Goal: Task Accomplishment & Management: Complete application form

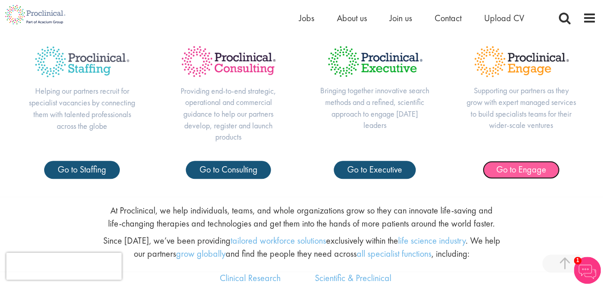
click at [510, 165] on span "Go to Engage" at bounding box center [521, 169] width 50 height 12
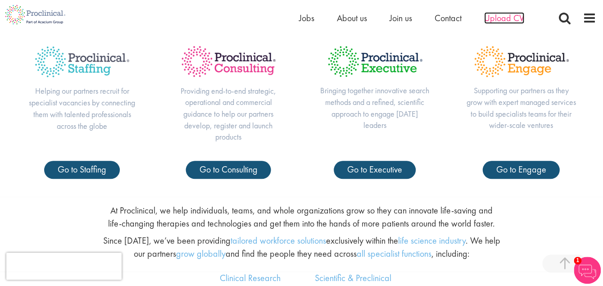
click at [496, 14] on span "Upload CV" at bounding box center [504, 18] width 40 height 12
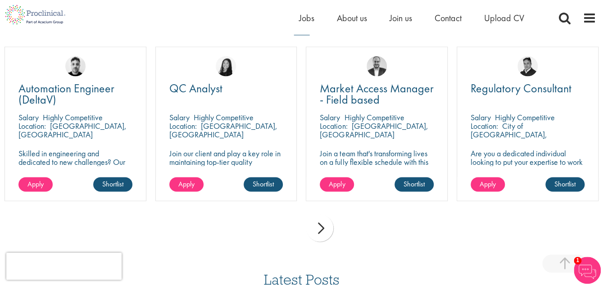
scroll to position [641, 0]
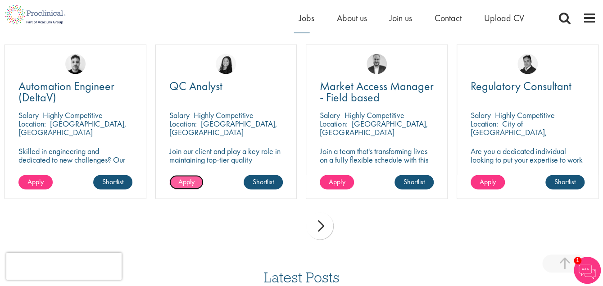
click at [188, 182] on span "Apply" at bounding box center [186, 180] width 16 height 9
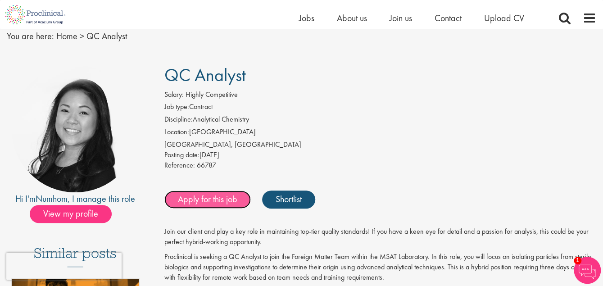
click at [211, 194] on link "Apply for this job" at bounding box center [207, 199] width 86 height 18
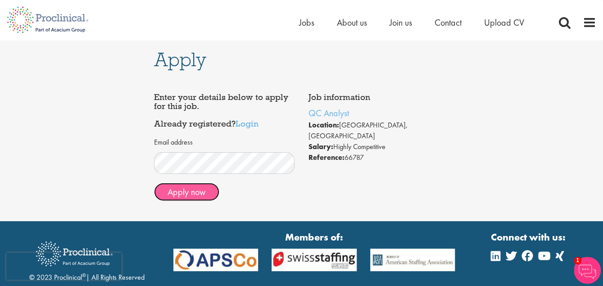
click at [196, 192] on button "Apply now" at bounding box center [186, 192] width 65 height 18
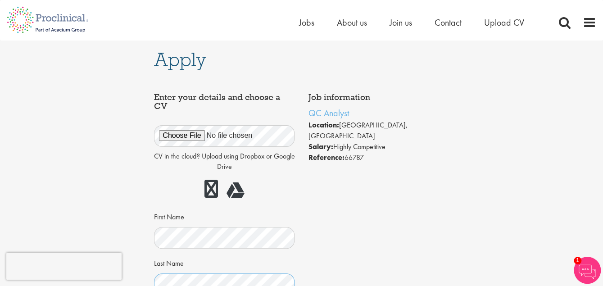
scroll to position [1, 0]
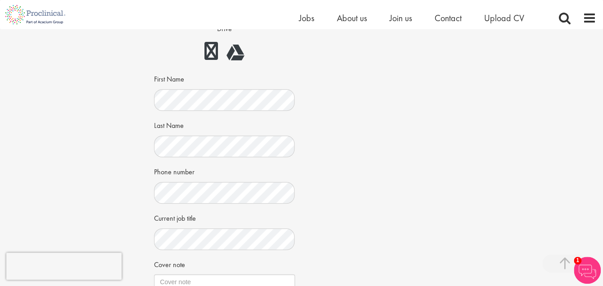
scroll to position [144, 0]
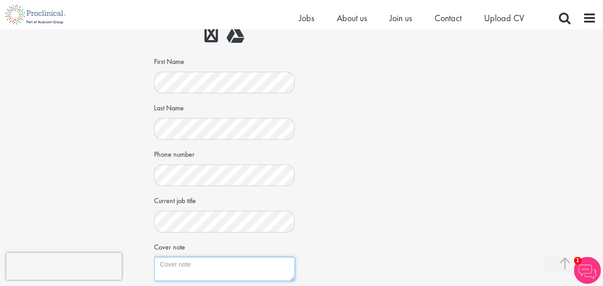
click at [186, 265] on textarea "Cover note" at bounding box center [224, 268] width 140 height 24
type textarea "i"
type textarea "h"
paste textarea "Skip to content Chat history You said: jobs in european country R & D ChatGPT s…"
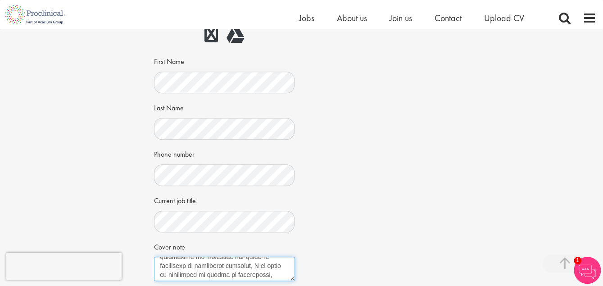
click at [268, 272] on textarea "Cover note" at bounding box center [224, 268] width 140 height 24
click at [265, 274] on textarea "Cover note" at bounding box center [224, 268] width 140 height 24
click at [207, 265] on textarea "Cover note" at bounding box center [224, 268] width 140 height 24
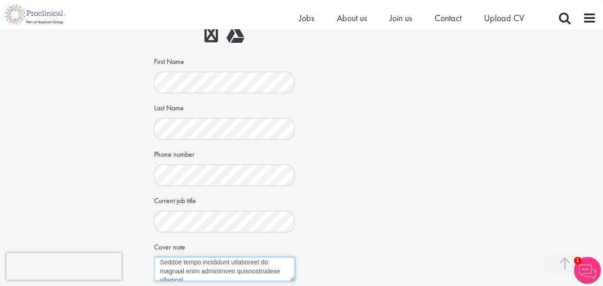
click at [207, 265] on textarea "Cover note" at bounding box center [224, 268] width 140 height 24
type textarea "Skip to content Chat history You said: jobs in european country R & D ChatGPT s…"
click at [216, 263] on textarea "Cover note" at bounding box center [224, 268] width 140 height 24
paste textarea "I am interested in applying for the Research & Development role at ProClinical …"
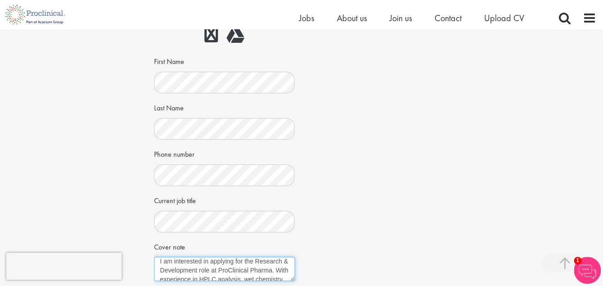
scroll to position [3, 0]
click at [201, 278] on textarea "dear hiring manager, I am interested in applying for the Research & Development…" at bounding box center [224, 268] width 140 height 24
click at [203, 275] on textarea "dear hiring manager, I am interested in applying for the Research & Development…" at bounding box center [224, 268] width 140 height 24
click at [256, 275] on textarea "dear hiring manager, I am interested in applying for the QC analyst role at Pro…" at bounding box center [224, 268] width 140 height 24
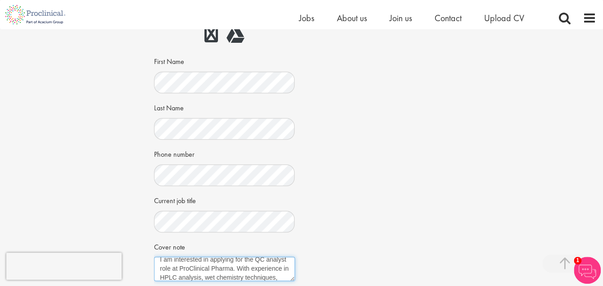
scroll to position [23, 0]
click at [240, 267] on textarea "dear hiring manager, I am interested in applying for the QC analyst role at Pro…" at bounding box center [224, 268] width 140 height 24
click at [195, 268] on textarea "dear hiring manager, I am interested in applying for the QC analyst role at Pro…" at bounding box center [224, 268] width 140 height 24
click at [279, 276] on textarea "dear hiring manager, I am interested in applying for the QC analyst role at Pro…" at bounding box center [224, 268] width 140 height 24
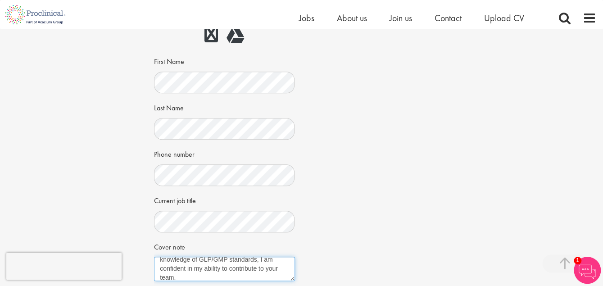
click at [279, 276] on textarea "dear hiring manager, I am interested in applying for the QC analyst role at Pro…" at bounding box center [224, 268] width 140 height 24
paste textarea "Please find my CV attached for your review. I would be grateful for the opportu…"
type textarea "dear hiring manager, I am interested in applying for the QC analyst role at Pro…"
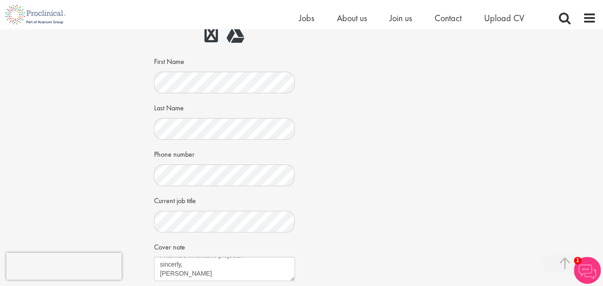
click at [348, 255] on div "Job information QC Analyst Location: Waterford, Republic of Ireland Salary: Hig…" at bounding box center [301, 161] width 308 height 456
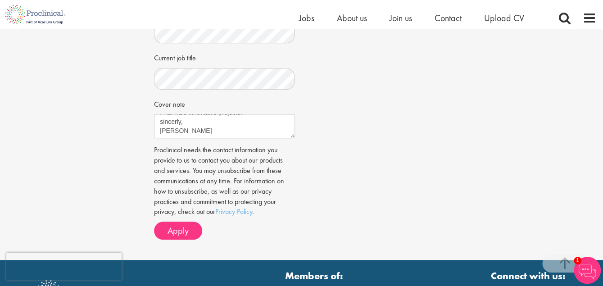
scroll to position [305, 0]
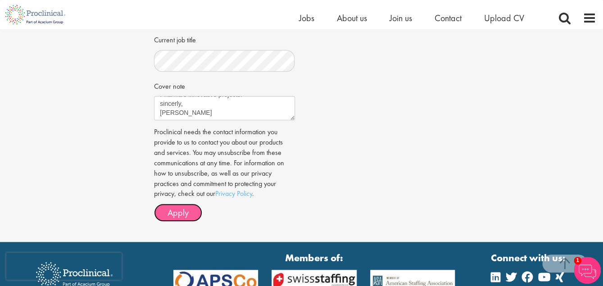
click at [176, 210] on span "Apply" at bounding box center [177, 213] width 21 height 12
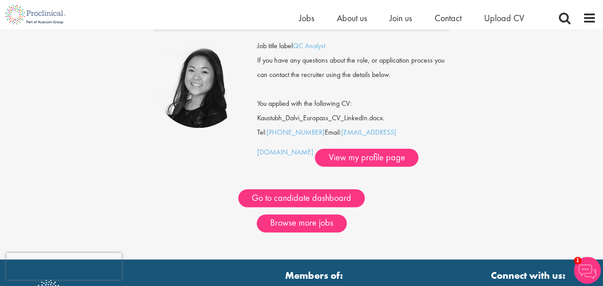
scroll to position [89, 0]
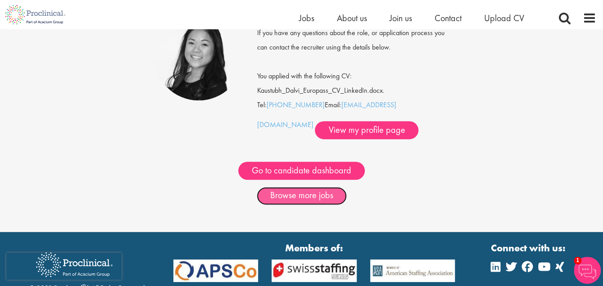
click at [313, 193] on link "Browse more jobs" at bounding box center [301, 196] width 90 height 18
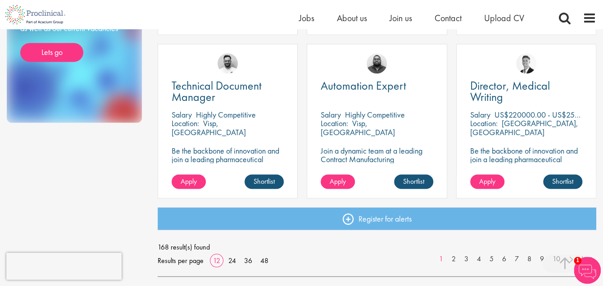
scroll to position [784, 0]
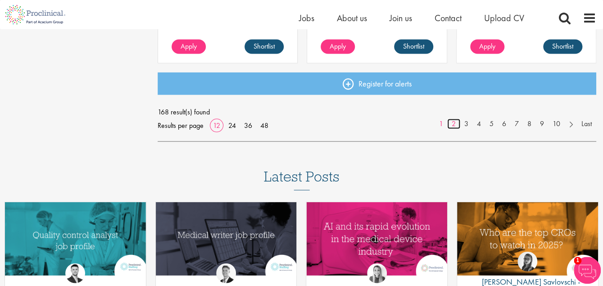
click at [453, 121] on link "2" at bounding box center [453, 124] width 13 height 10
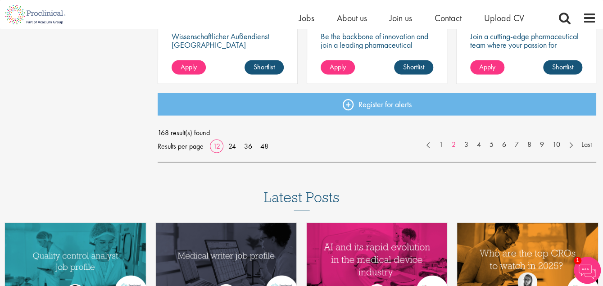
scroll to position [766, 0]
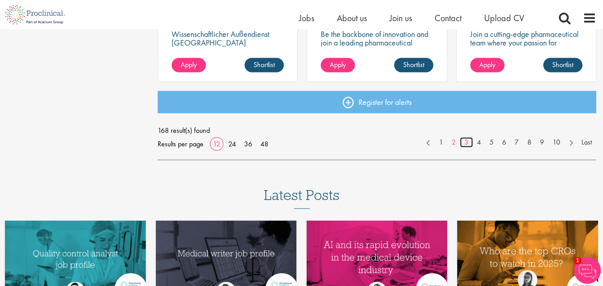
click at [465, 137] on link "3" at bounding box center [465, 142] width 13 height 10
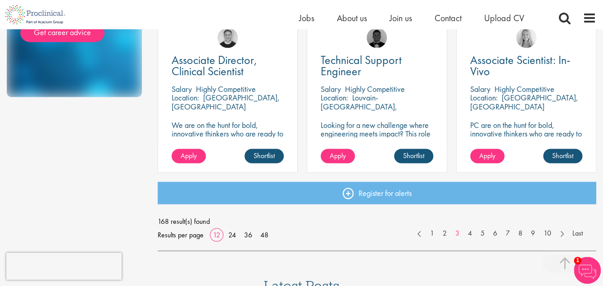
scroll to position [677, 0]
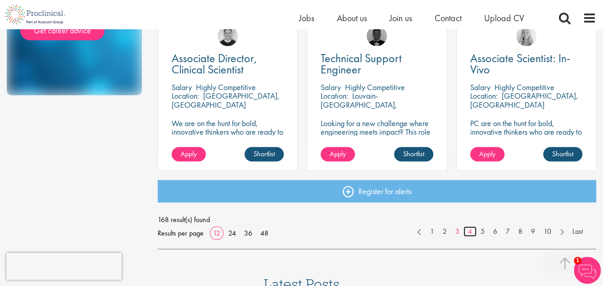
click at [470, 229] on link "4" at bounding box center [469, 231] width 13 height 10
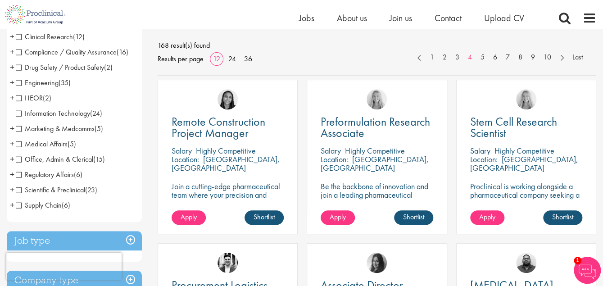
scroll to position [125, 0]
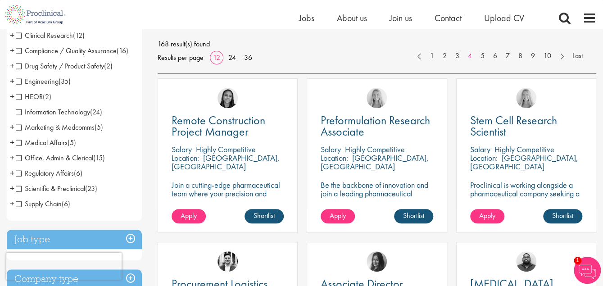
click at [16, 186] on span "Scientific & Preclinical" at bounding box center [50, 188] width 69 height 9
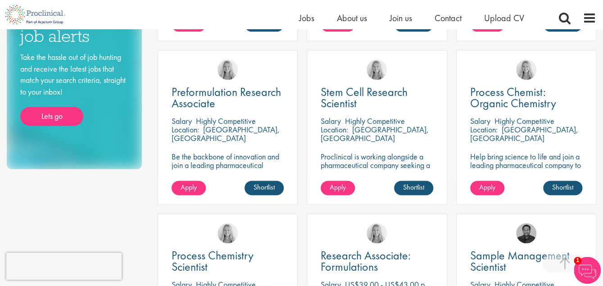
scroll to position [481, 0]
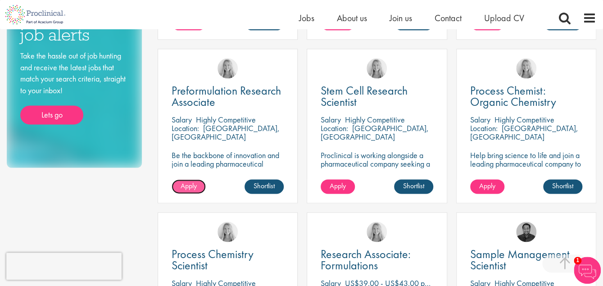
click at [181, 184] on span "Apply" at bounding box center [188, 185] width 16 height 9
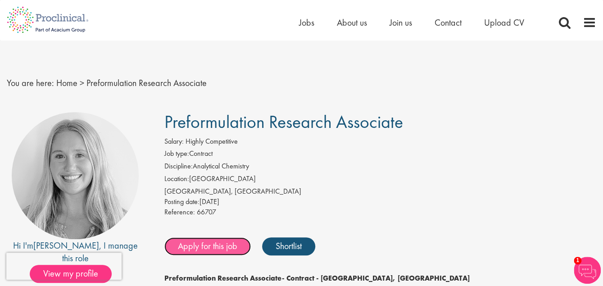
click at [211, 245] on link "Apply for this job" at bounding box center [207, 246] width 86 height 18
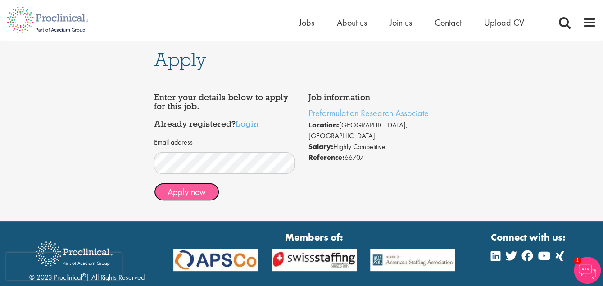
click at [183, 192] on button "Apply now" at bounding box center [186, 192] width 65 height 18
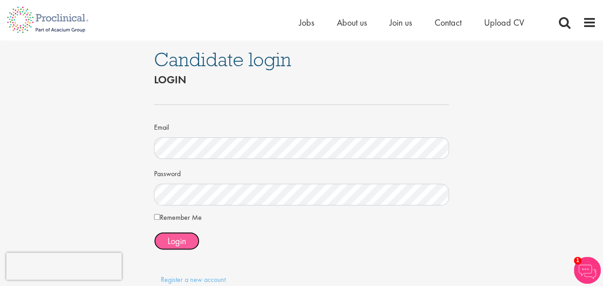
click at [179, 241] on span "Login" at bounding box center [176, 241] width 18 height 12
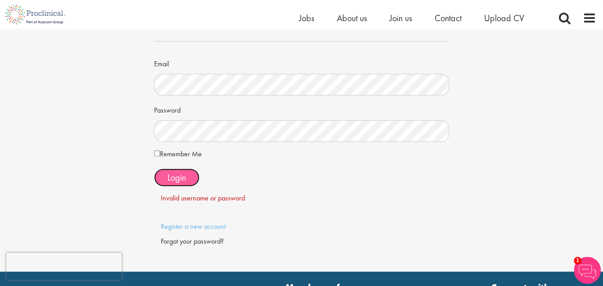
scroll to position [53, 0]
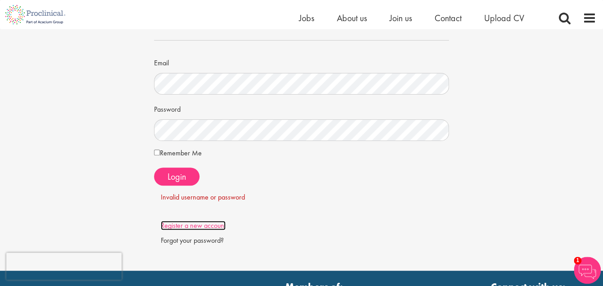
click at [214, 224] on link "Register a new account" at bounding box center [193, 224] width 65 height 9
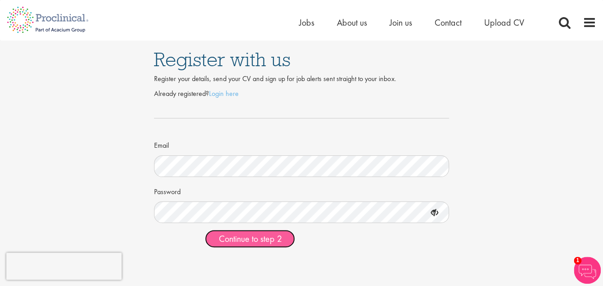
click at [250, 234] on span "Continue to step 2" at bounding box center [249, 239] width 63 height 12
